Goal: Task Accomplishment & Management: Manage account settings

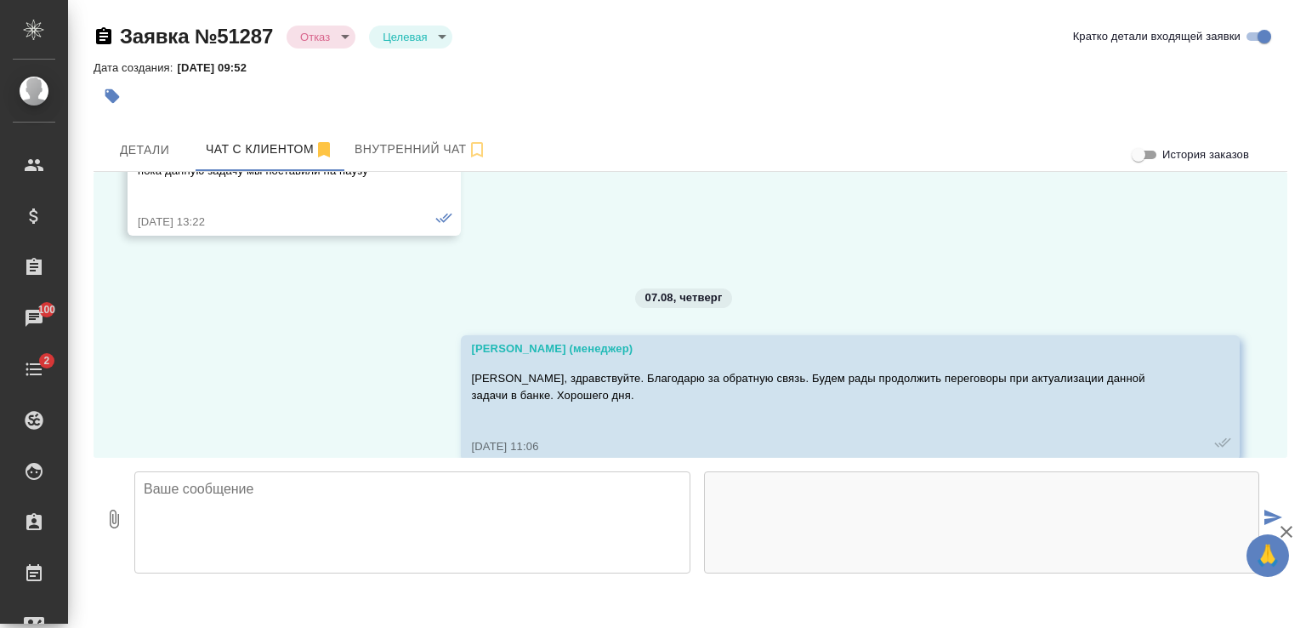
scroll to position [10860, 0]
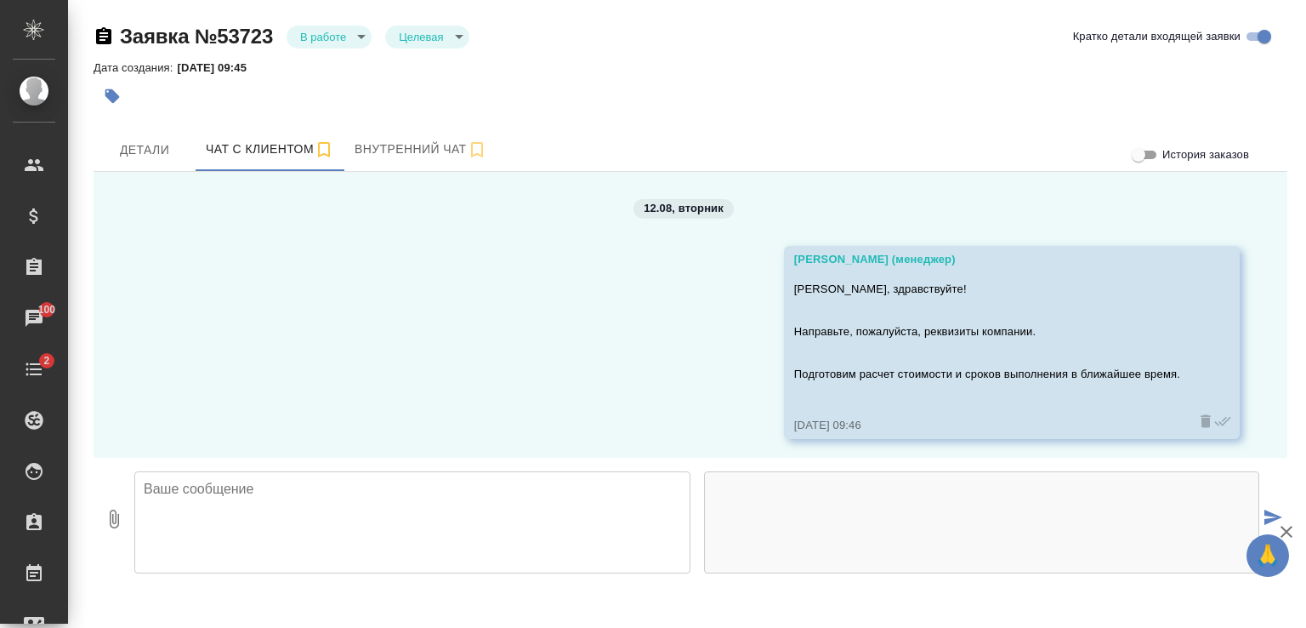
scroll to position [643, 0]
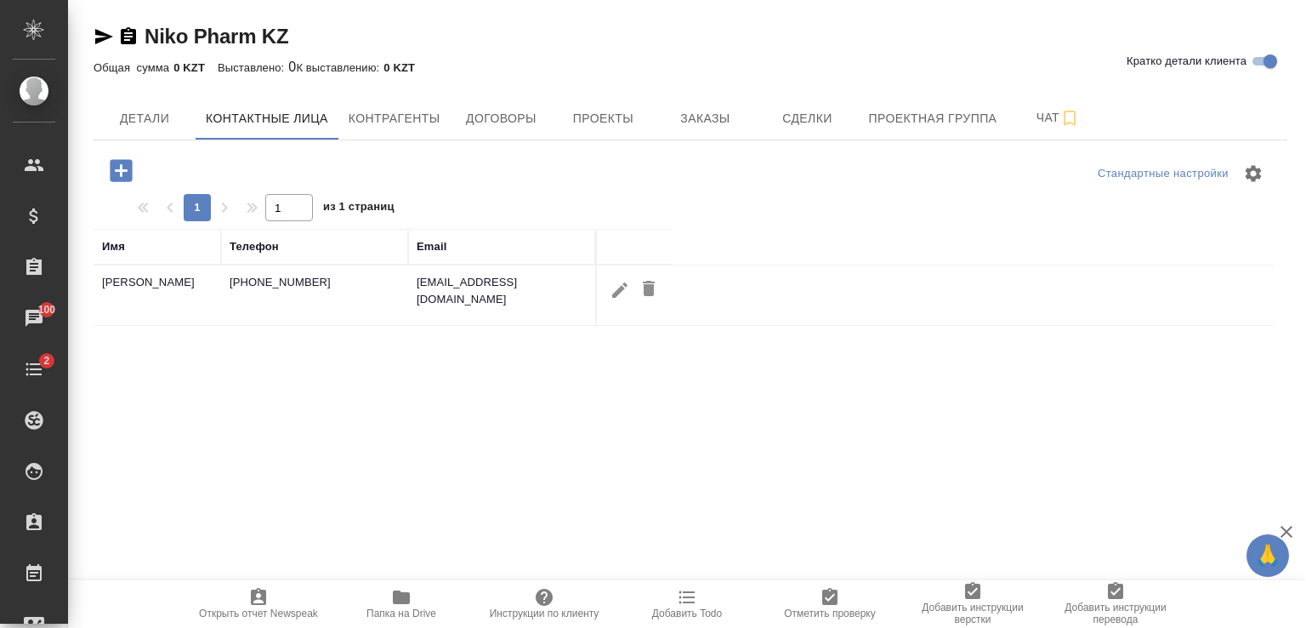
select select "RU"
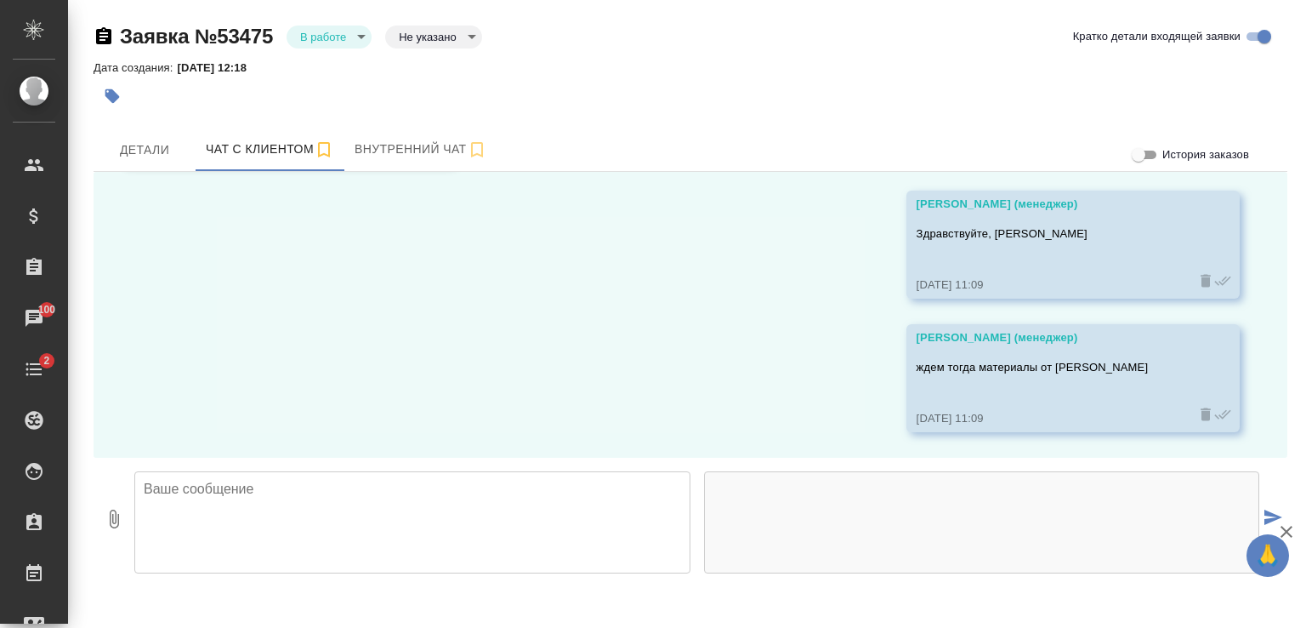
scroll to position [6838, 0]
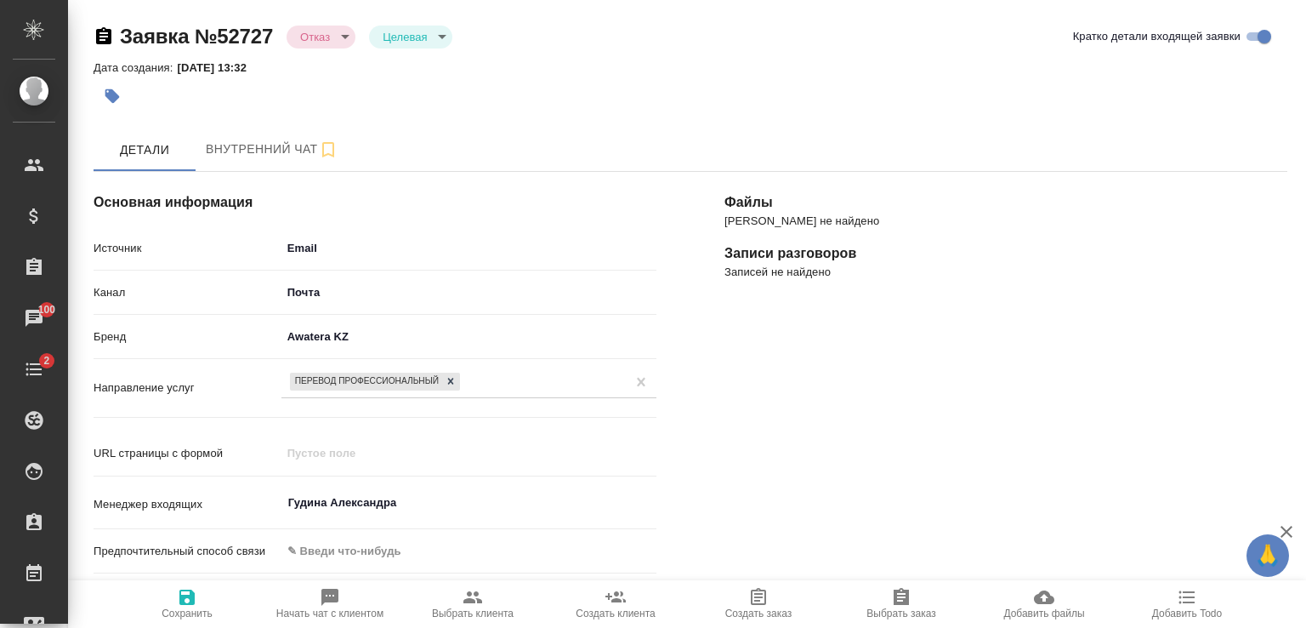
select select "KZ"
select select "RU"
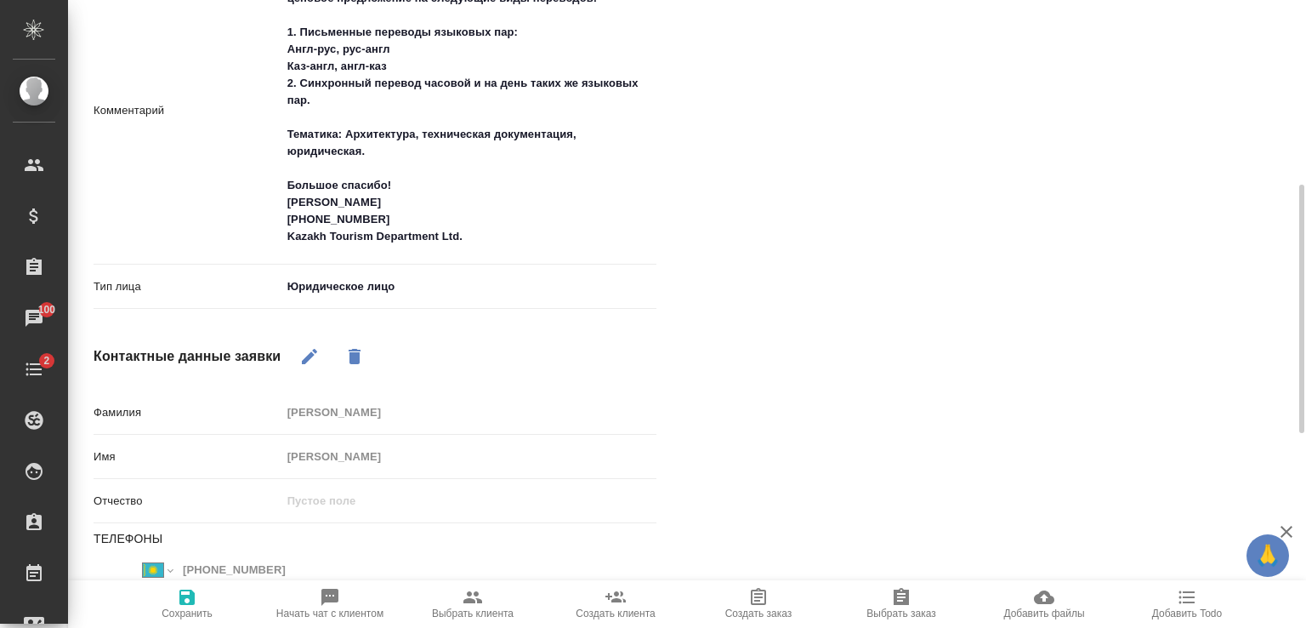
scroll to position [680, 0]
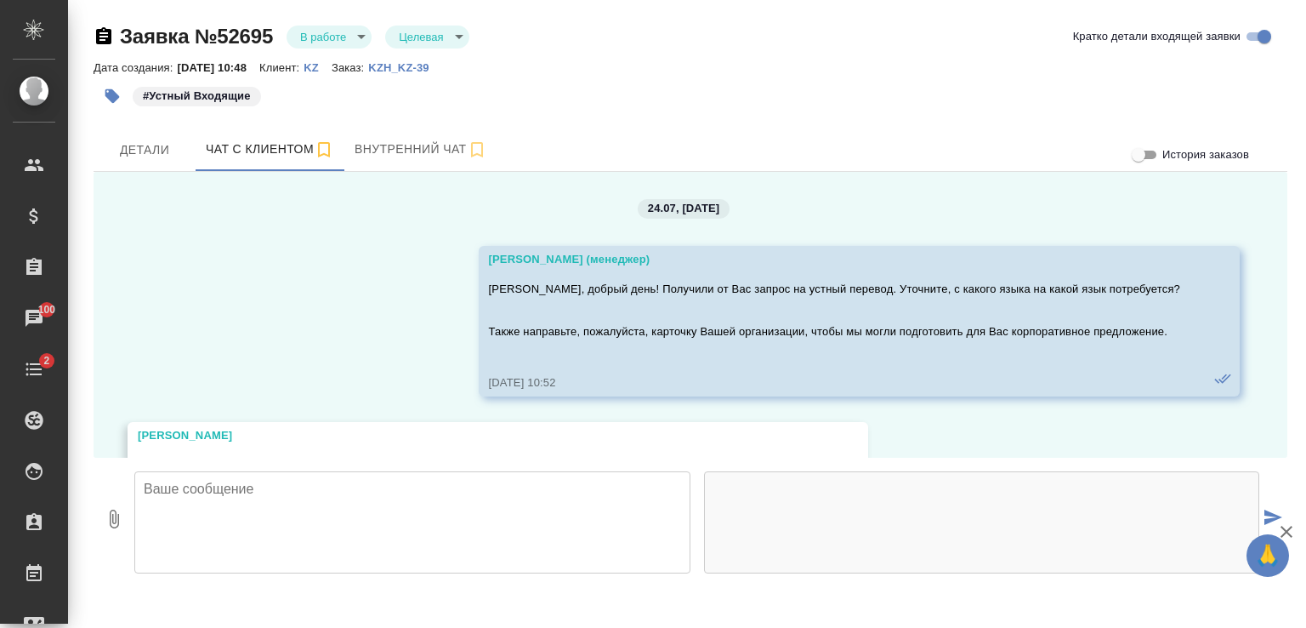
scroll to position [3844, 0]
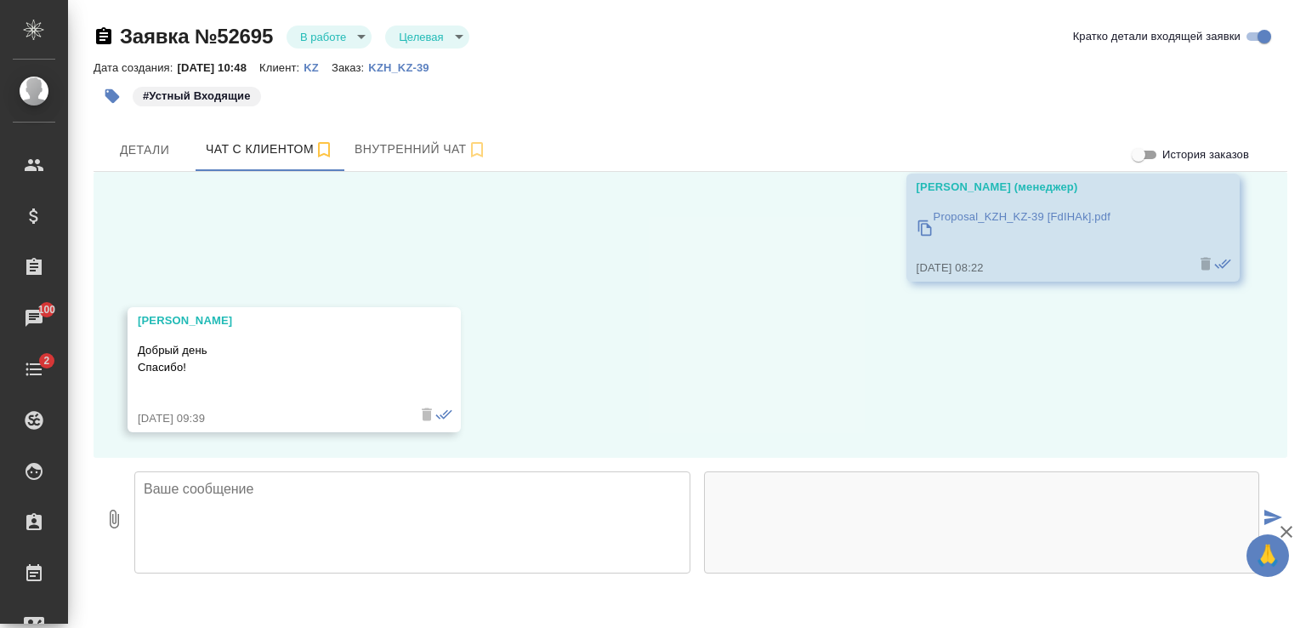
click at [424, 496] on textarea at bounding box center [412, 522] width 556 height 102
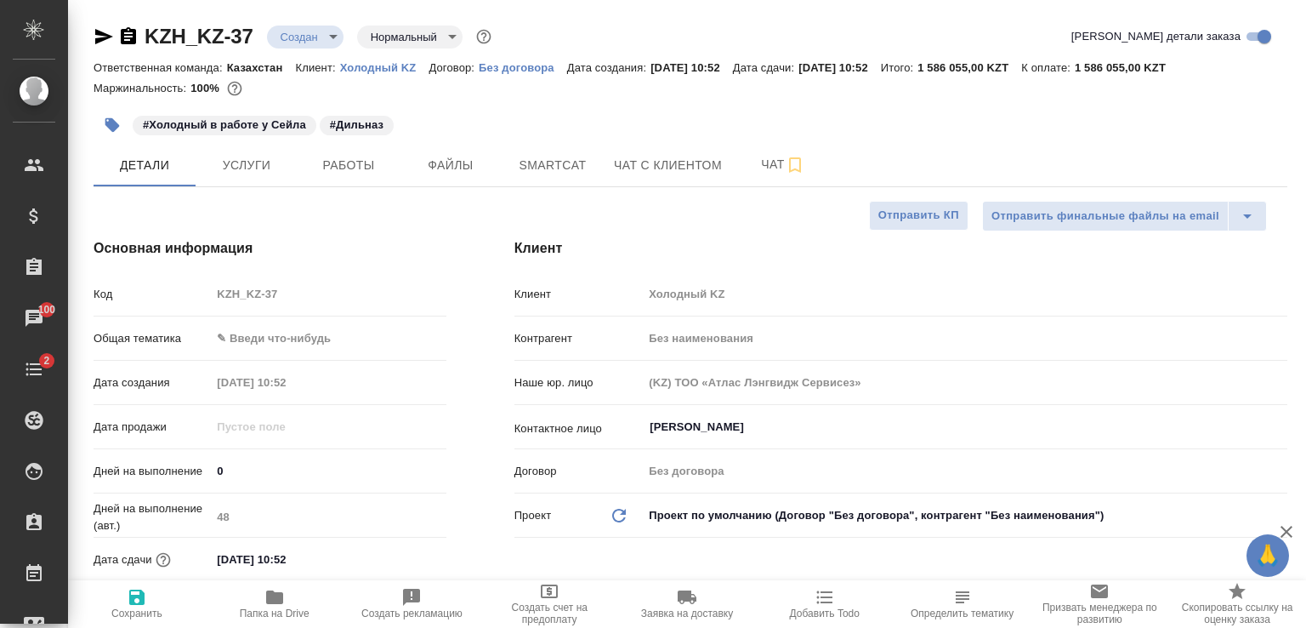
select select "RU"
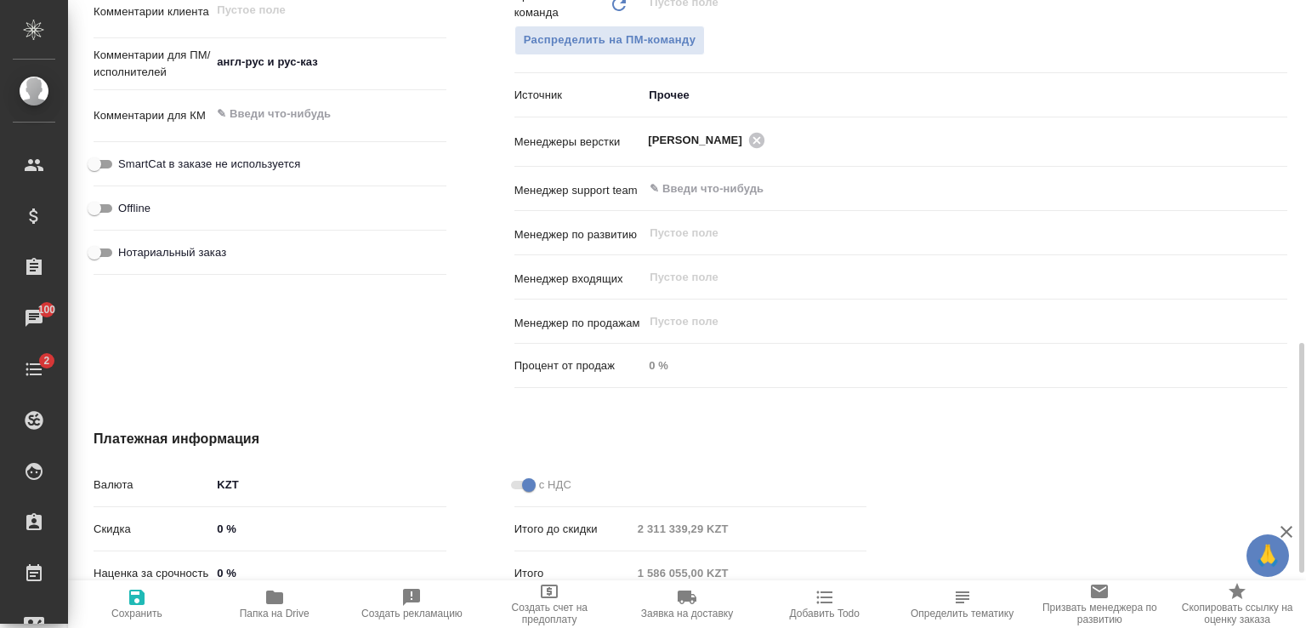
scroll to position [1086, 0]
